Goal: Find specific page/section: Find specific page/section

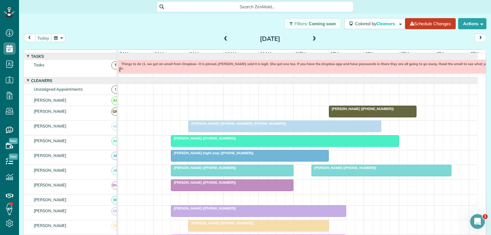
scroll to position [252, 0]
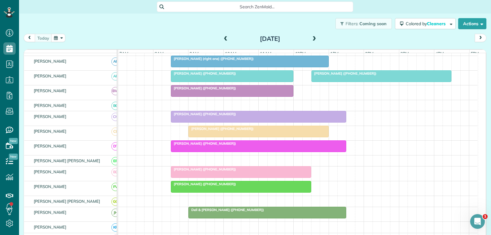
scroll to position [99, 0]
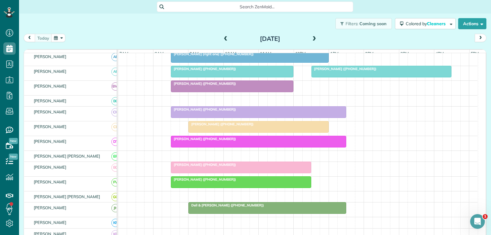
click at [233, 187] on div at bounding box center [241, 181] width 140 height 11
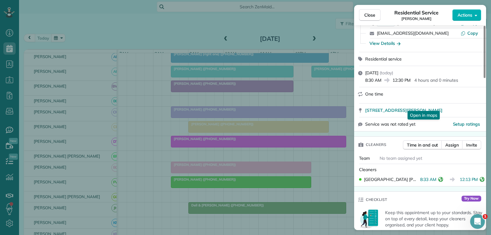
scroll to position [61, 0]
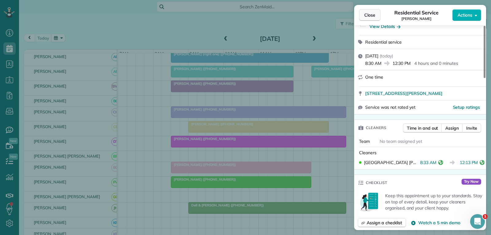
click at [370, 16] on span "Close" at bounding box center [369, 15] width 11 height 6
